Goal: Find specific page/section: Find specific page/section

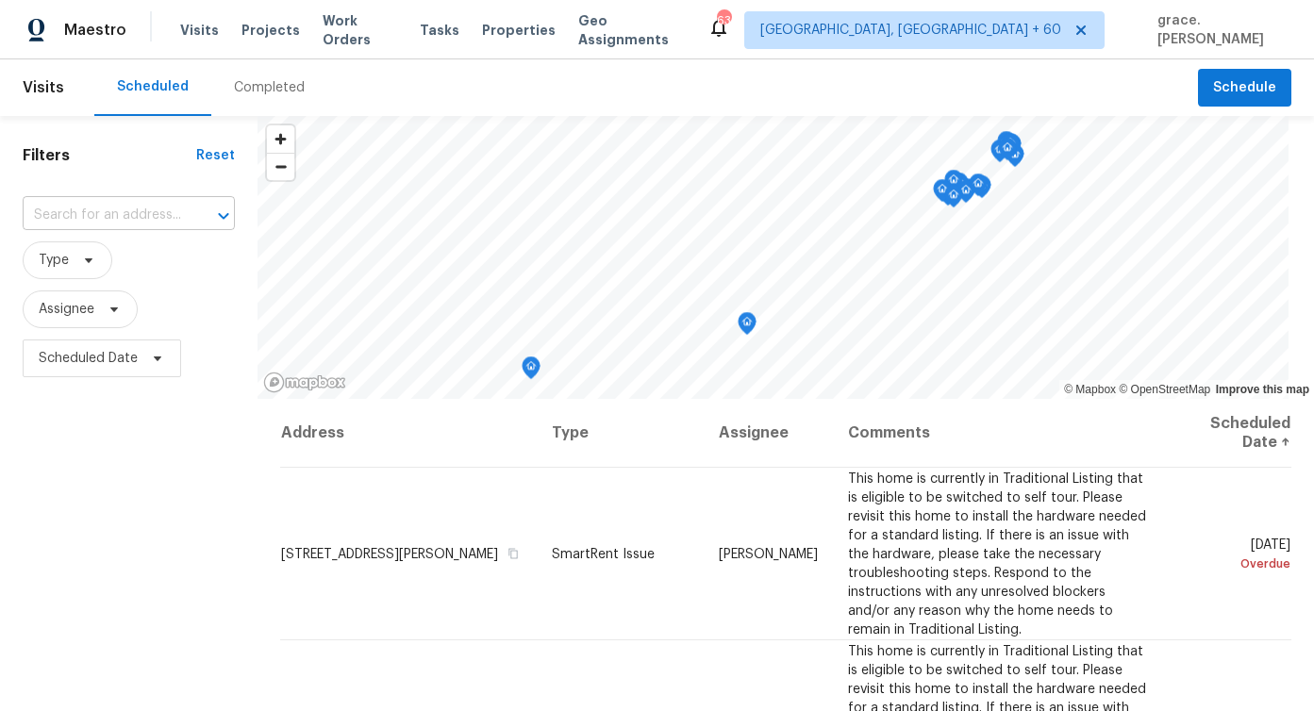
click at [203, 208] on div at bounding box center [210, 216] width 49 height 26
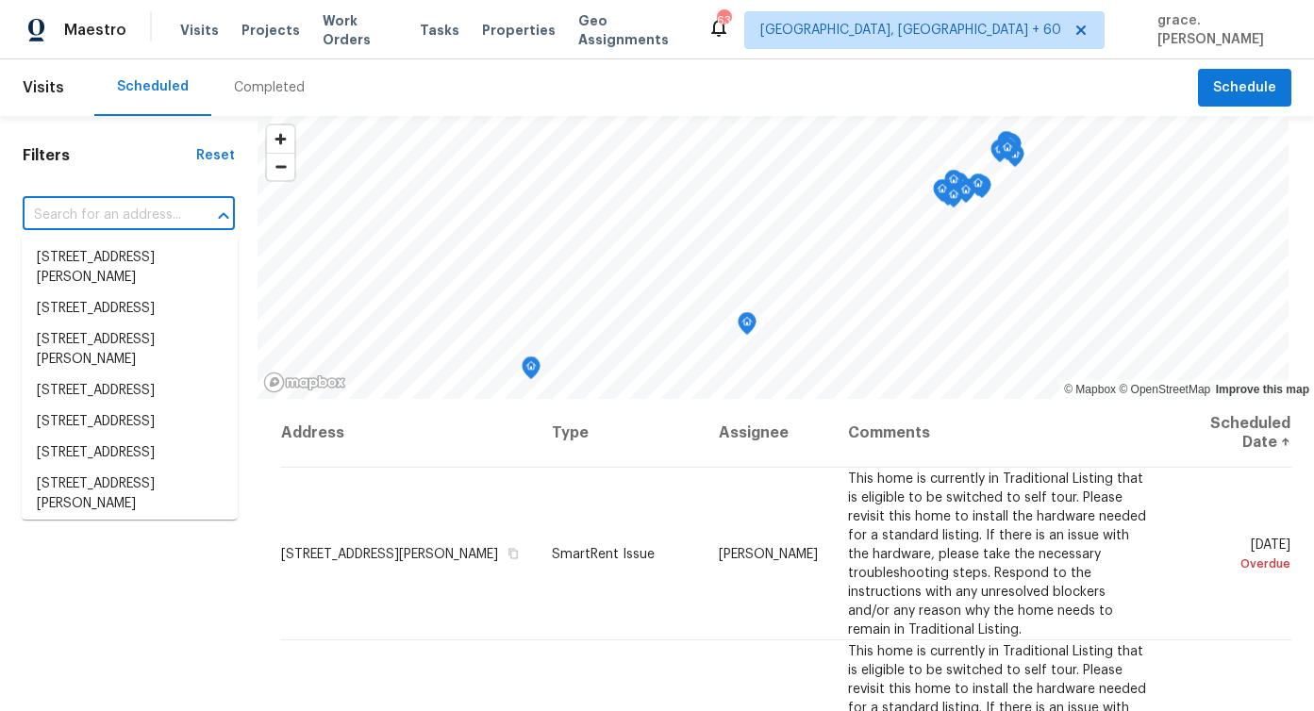
paste input "[STREET_ADDRESS]"
type input "[STREET_ADDRESS]"
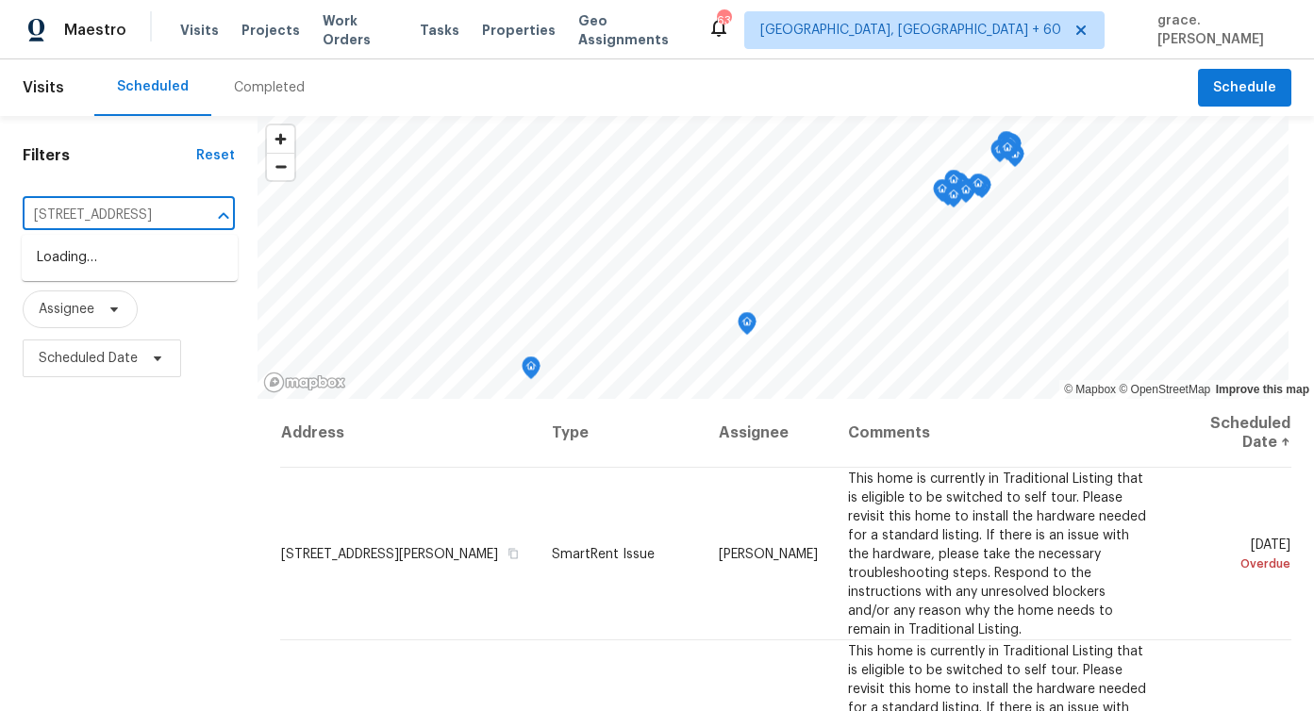
scroll to position [0, 110]
click at [196, 254] on li "[STREET_ADDRESS]" at bounding box center [130, 257] width 216 height 31
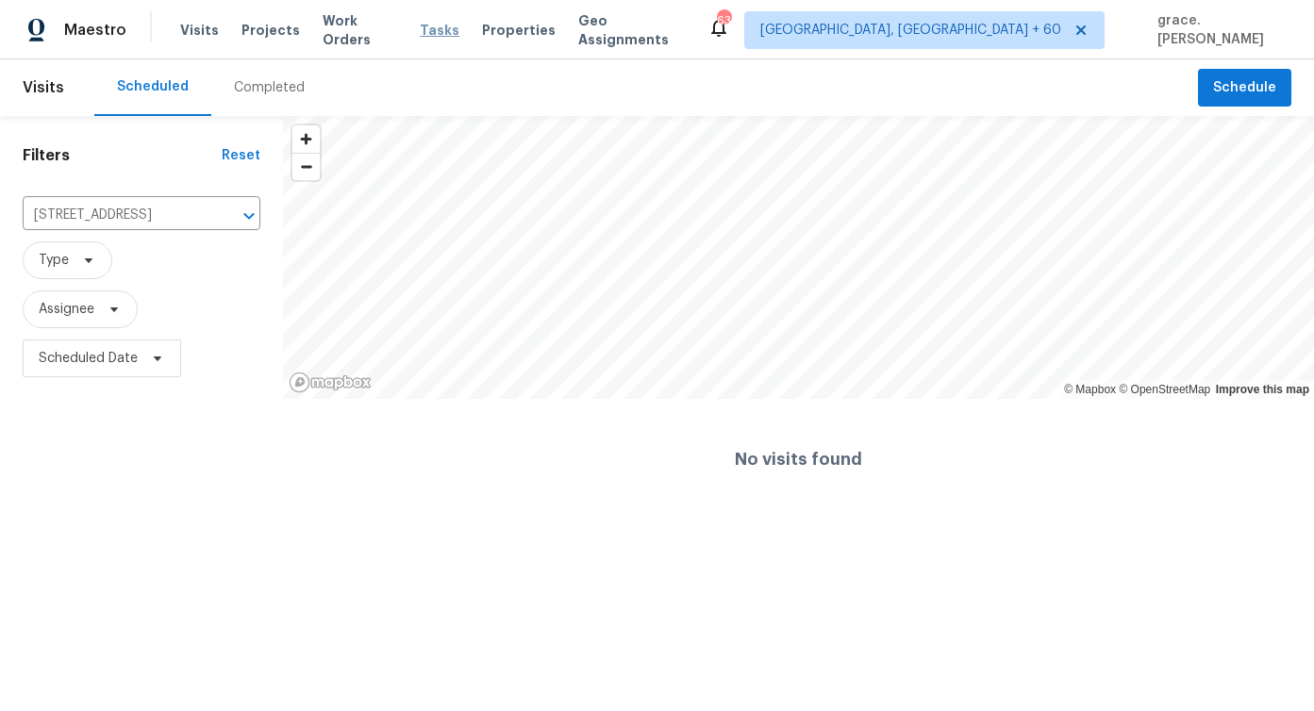
click at [422, 30] on span "Tasks" at bounding box center [440, 30] width 40 height 13
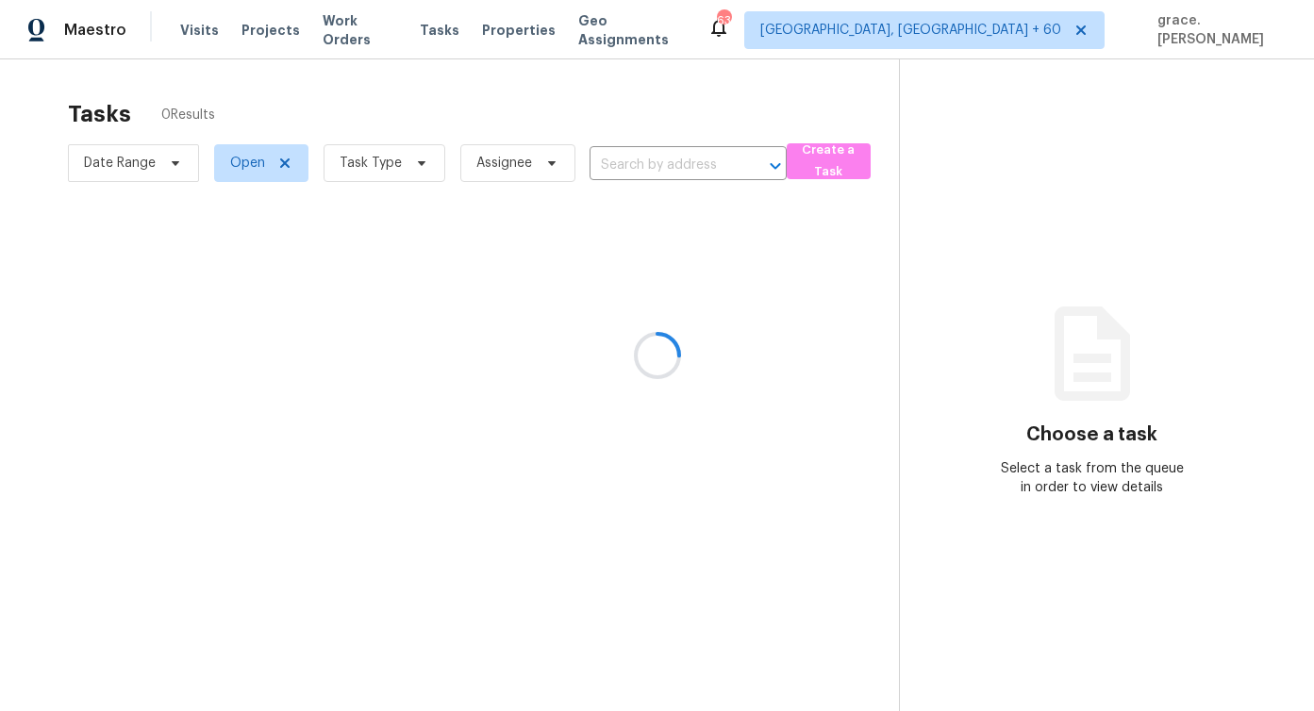
click at [668, 165] on div at bounding box center [657, 355] width 1314 height 711
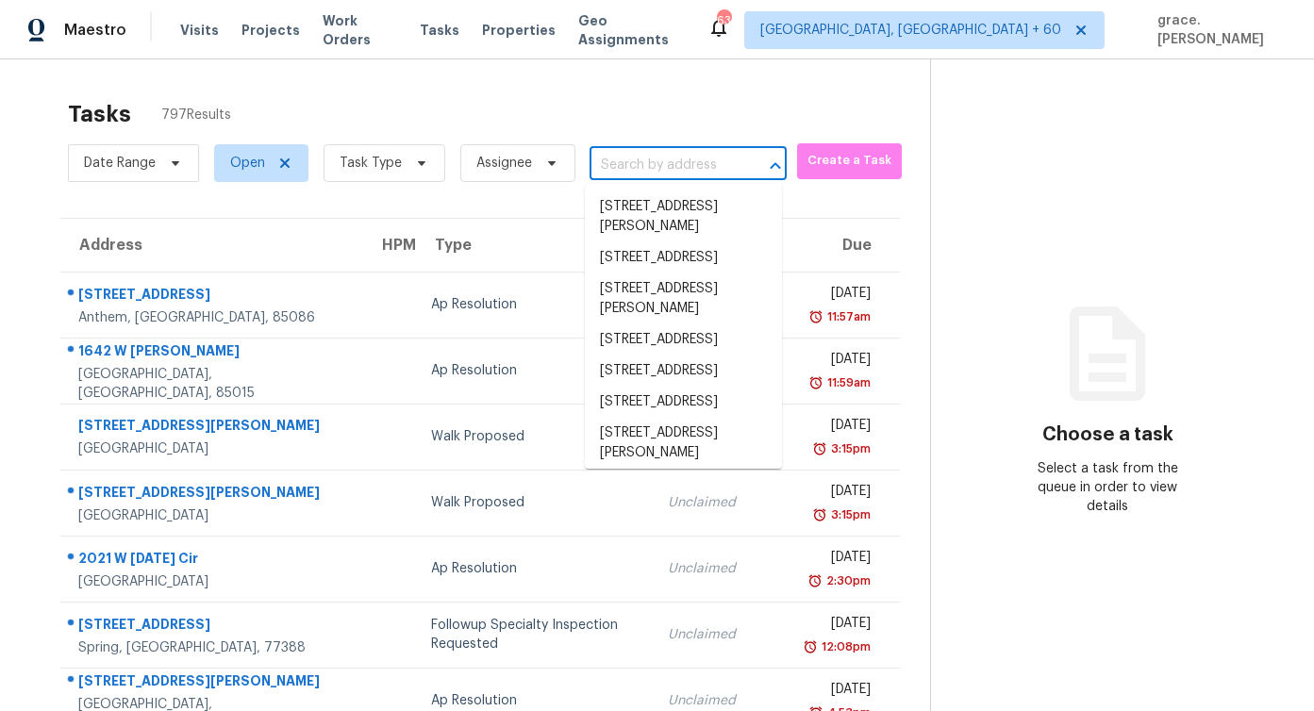
click at [668, 166] on input "text" at bounding box center [662, 165] width 144 height 29
paste input "7228 River Birch Ln, Indianapolis, IN 46236"
type input "7228 River Birch Ln, Indianapolis, IN 46236"
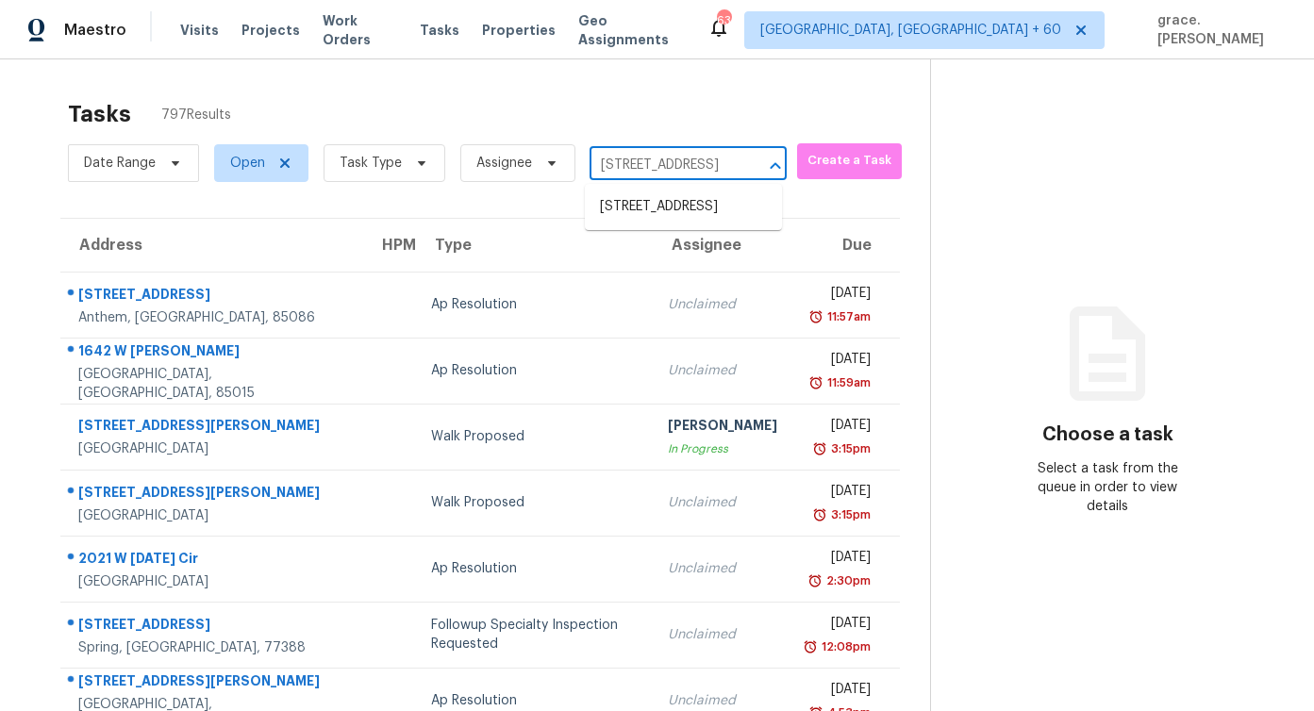
scroll to position [0, 130]
click at [647, 206] on li "7228 River Birch Ln, Indianapolis, IN 46236" at bounding box center [683, 206] width 197 height 31
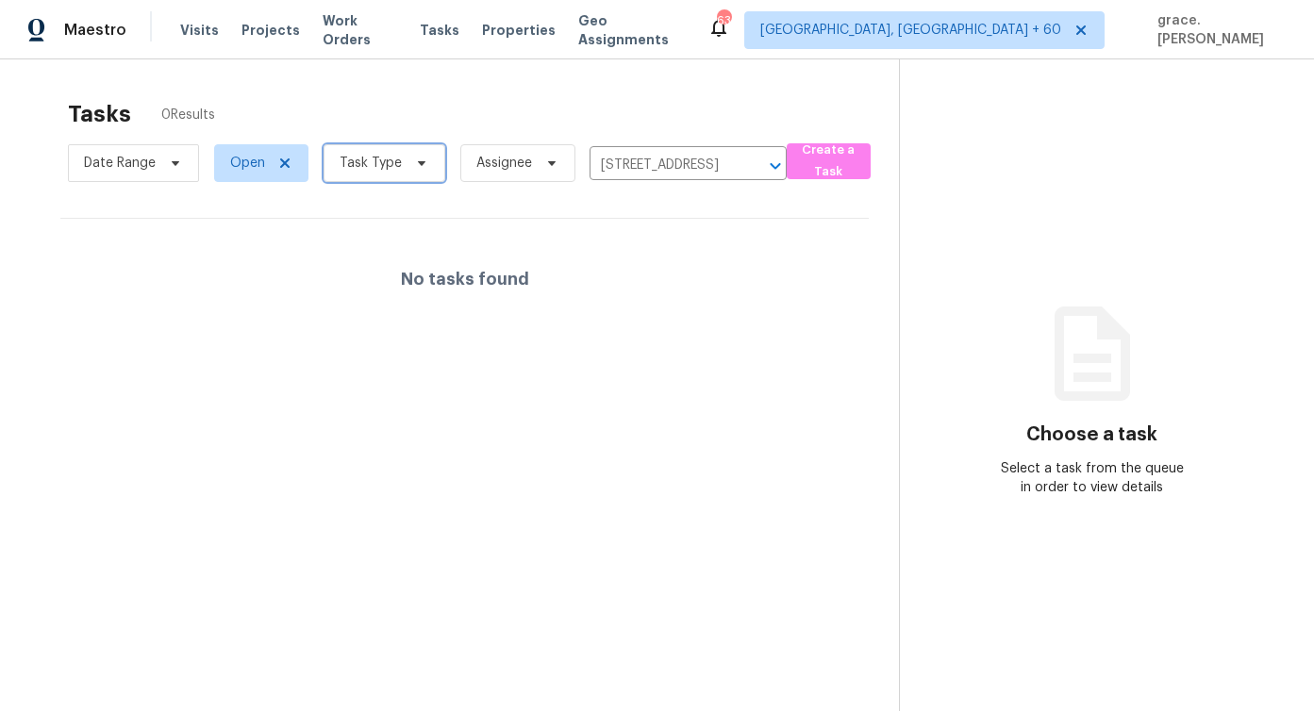
click at [430, 174] on span "Task Type" at bounding box center [385, 163] width 122 height 38
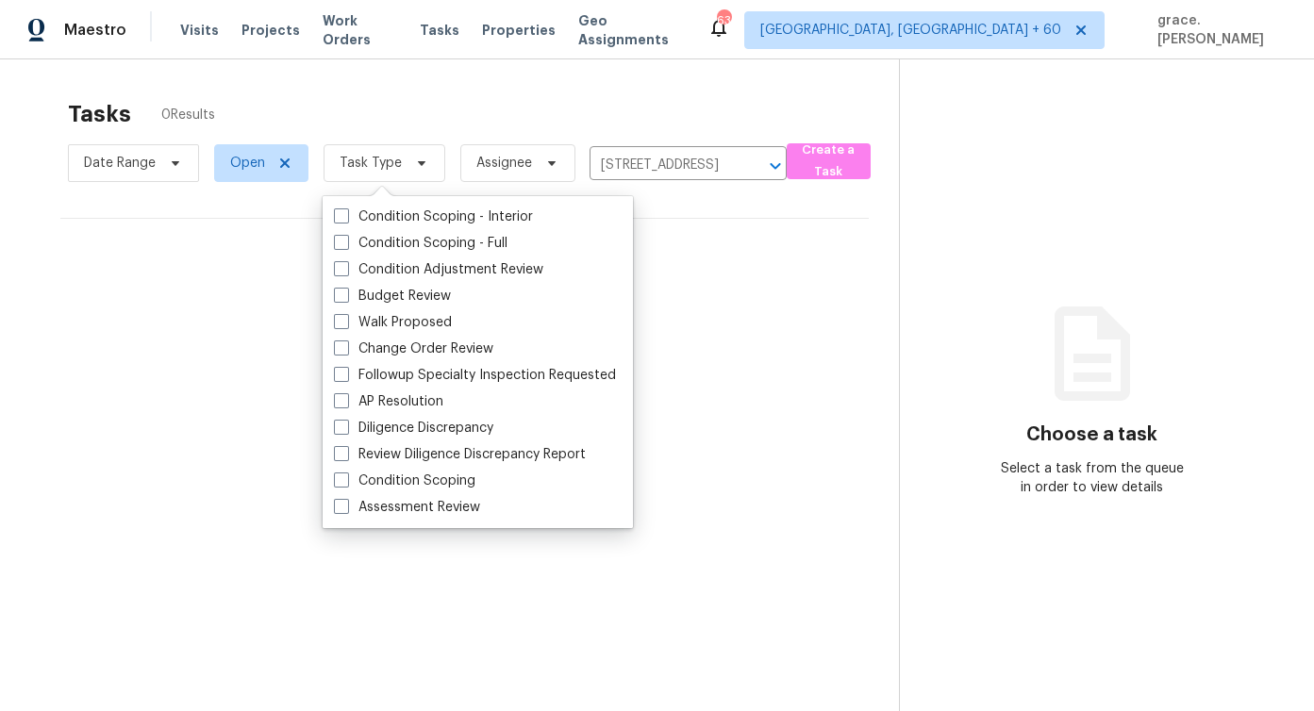
click at [206, 374] on section "Tasks 0 Results Date Range Open Task Type Assignee 7228 River Birch Ln, Indiana…" at bounding box center [464, 430] width 869 height 681
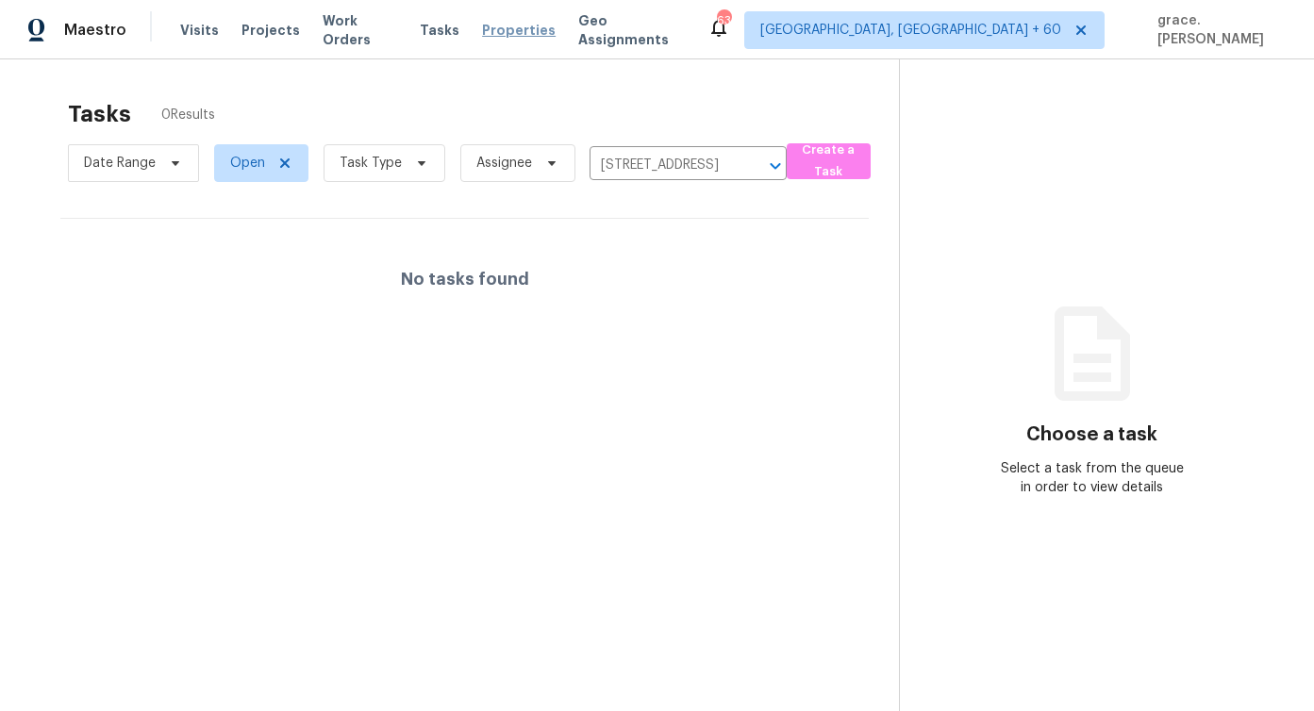
click at [509, 31] on span "Properties" at bounding box center [519, 30] width 74 height 19
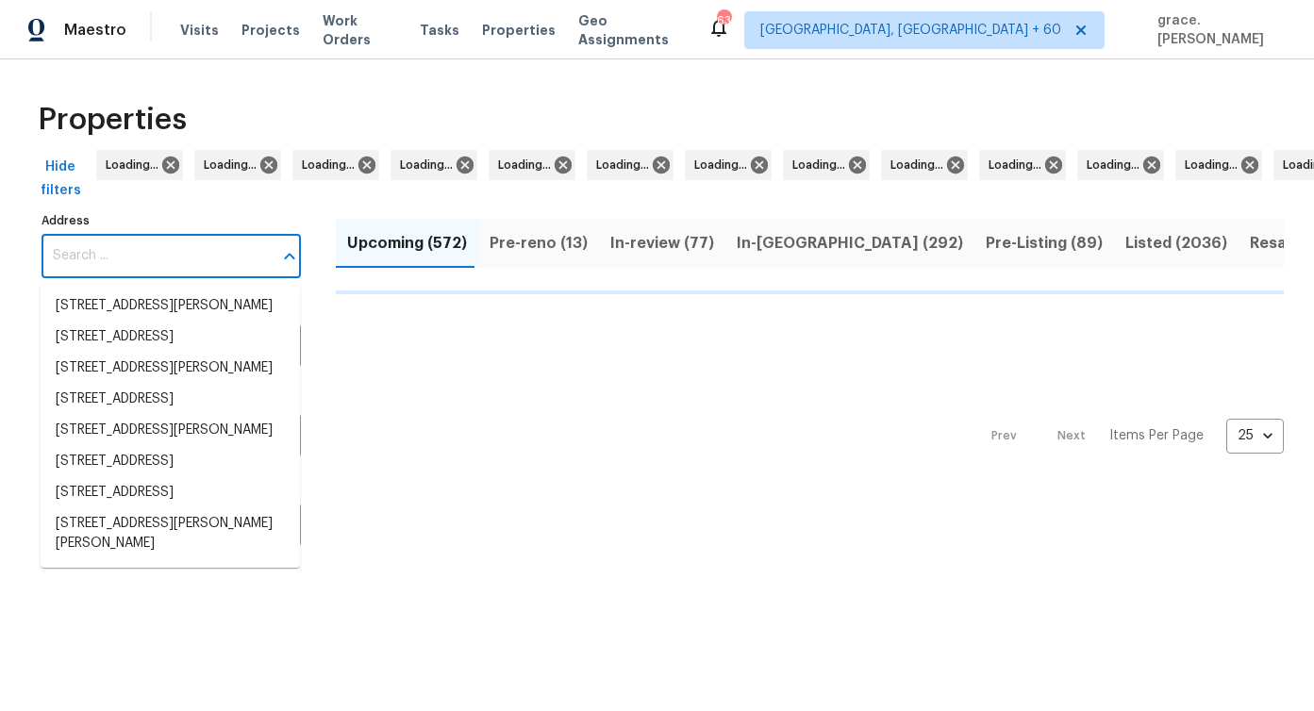
click at [178, 256] on input "Address" at bounding box center [157, 256] width 231 height 44
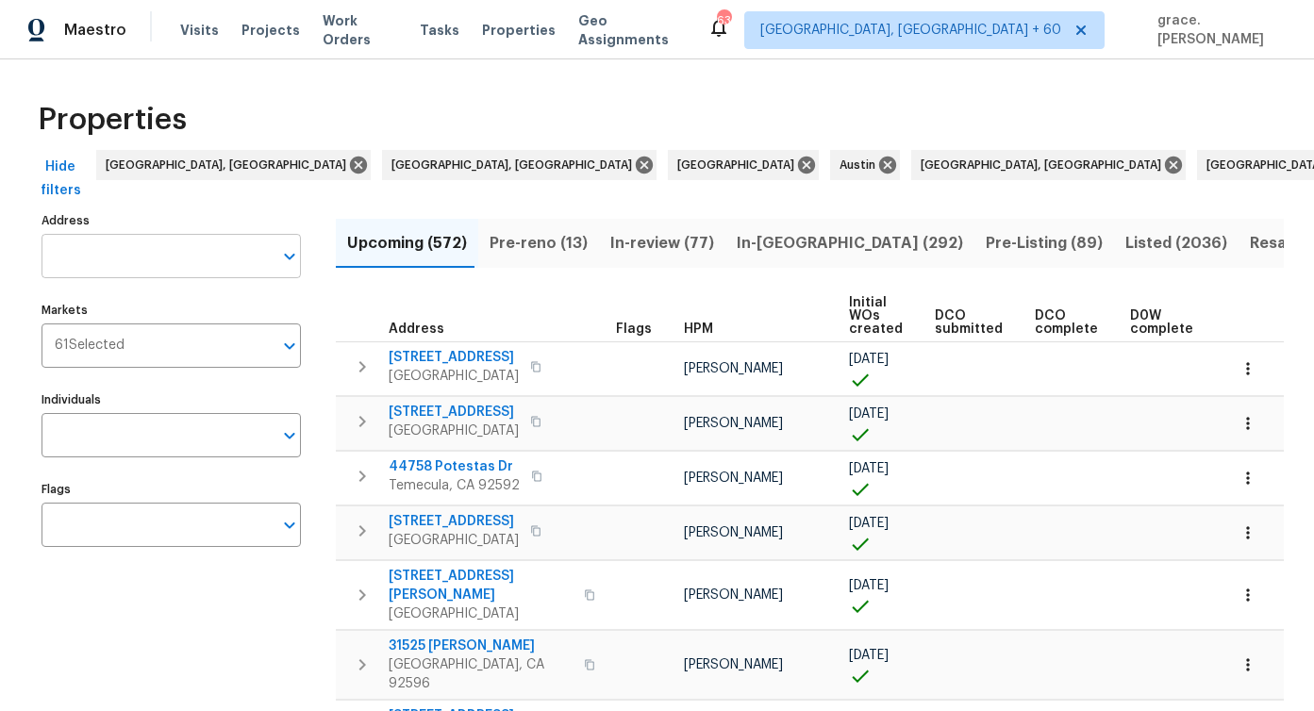
click at [139, 263] on input "Address" at bounding box center [157, 256] width 231 height 44
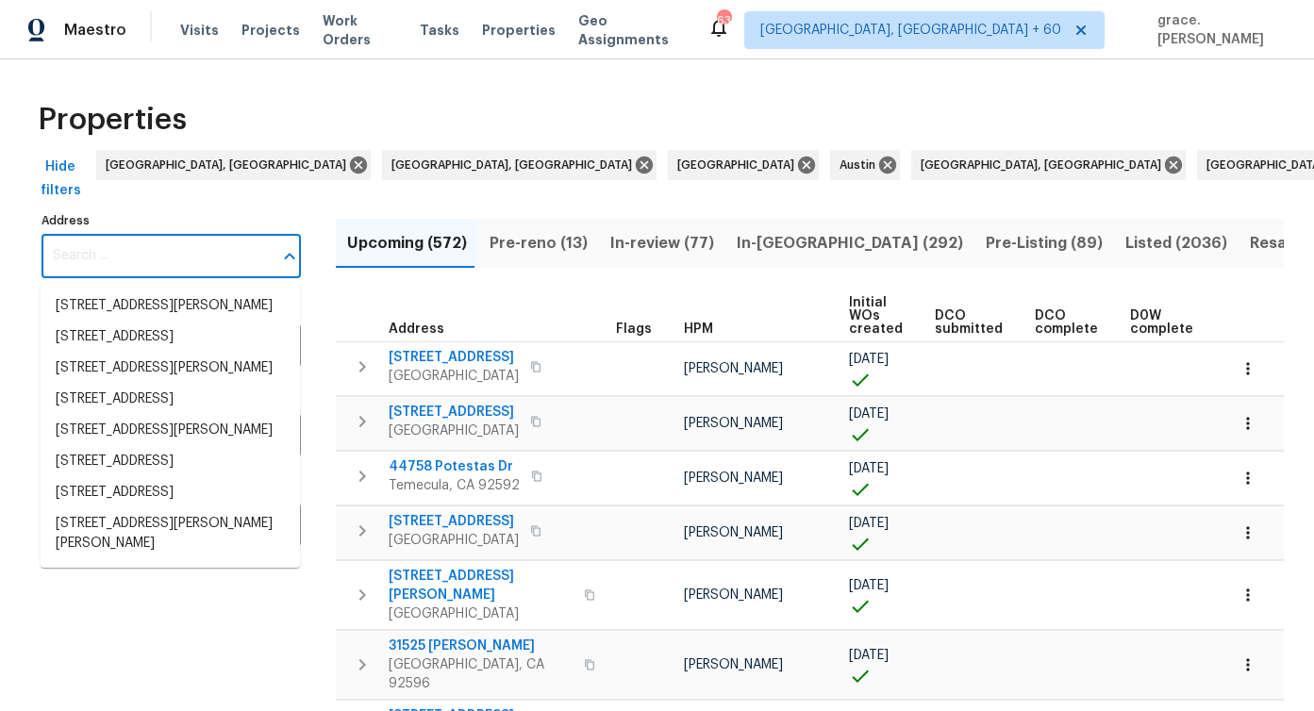
paste input "7228 River Birch Ln, Indianapolis, IN 46236"
type input "7228 River Birch Ln, Indianapolis, IN 46236"
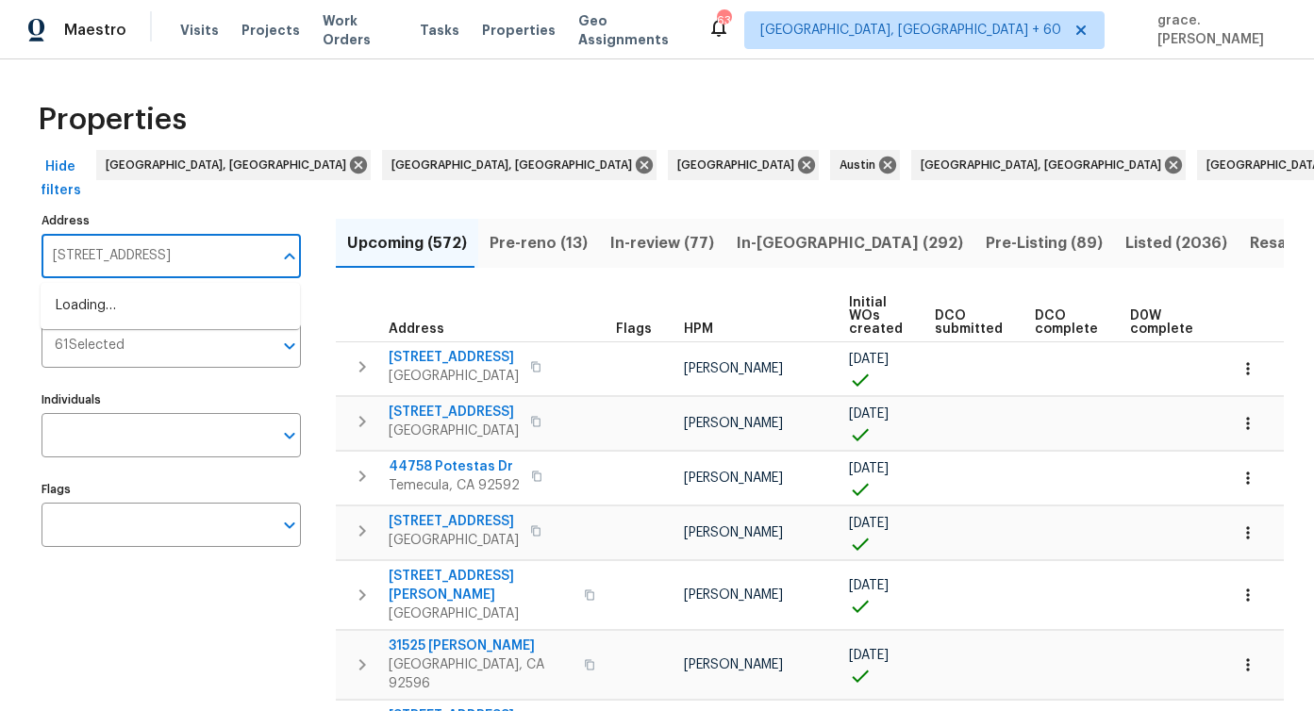
scroll to position [0, 43]
click at [125, 307] on li "7228 River Birch Ln Indianapolis IN 46236" at bounding box center [170, 306] width 259 height 31
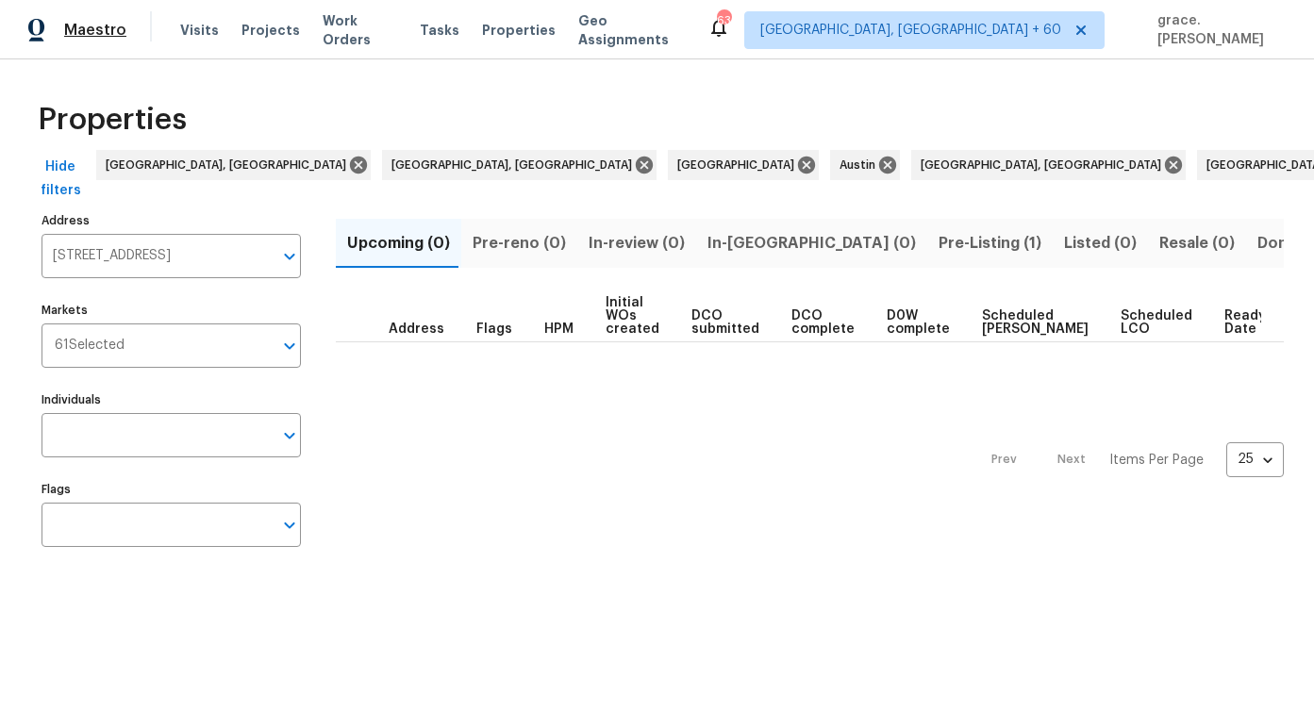
click at [81, 33] on span "Maestro" at bounding box center [95, 30] width 62 height 19
